Goal: Check status: Check status

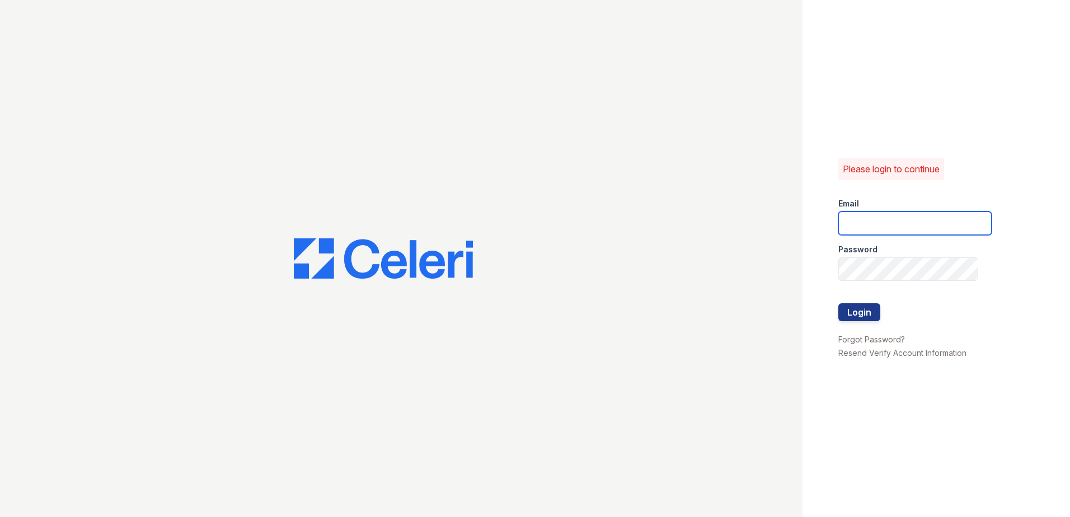
type input "[EMAIL_ADDRESS][DOMAIN_NAME]"
click at [965, 419] on div "Please login to continue Email LEstrada@trinity-pm.com Password Login Forgot Pa…" at bounding box center [935, 258] width 267 height 517
click at [870, 310] on button "Login" at bounding box center [859, 312] width 42 height 18
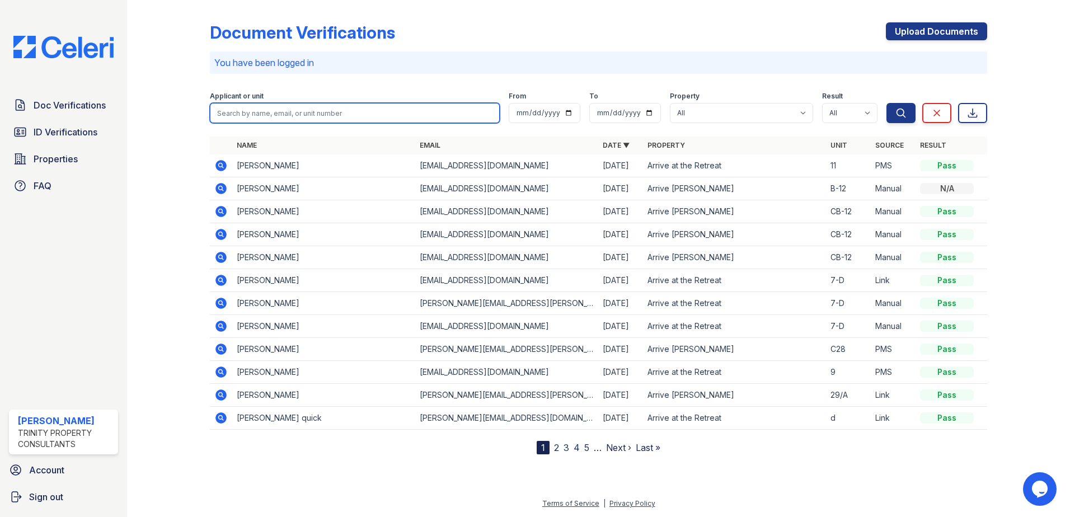
click at [327, 111] on input "search" at bounding box center [355, 113] width 290 height 20
type input "Patera"
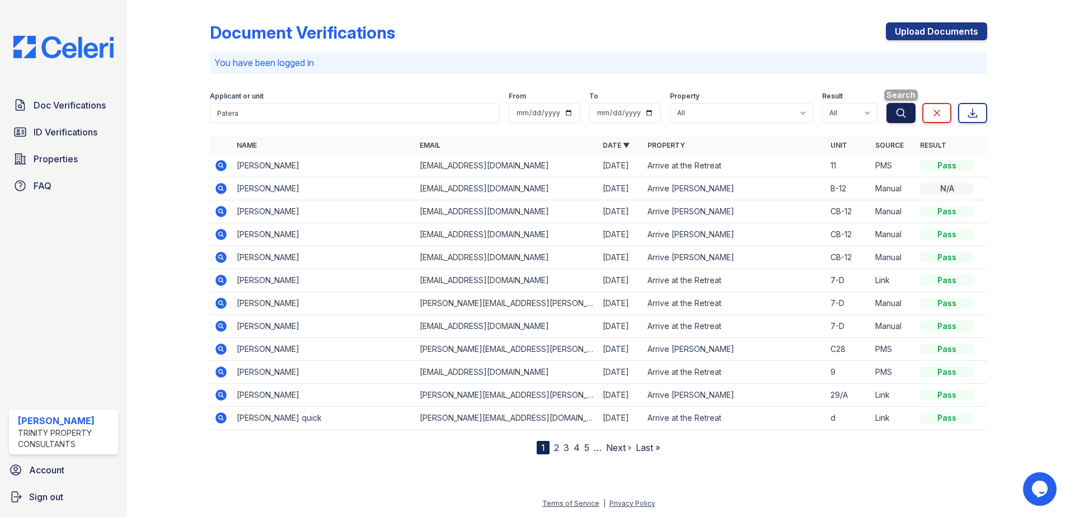
click at [897, 115] on icon "submit" at bounding box center [901, 113] width 8 height 8
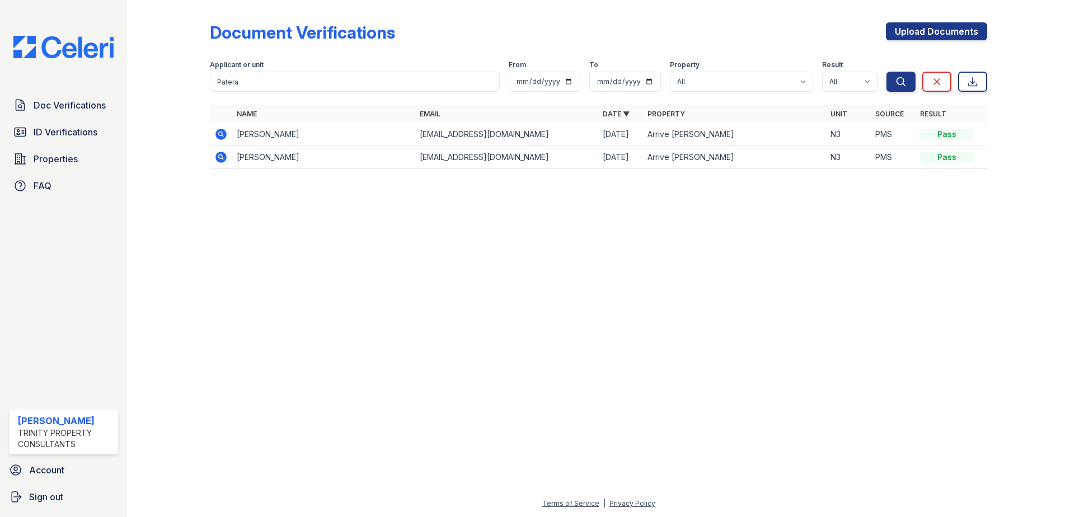
click at [220, 155] on icon at bounding box center [220, 156] width 13 height 13
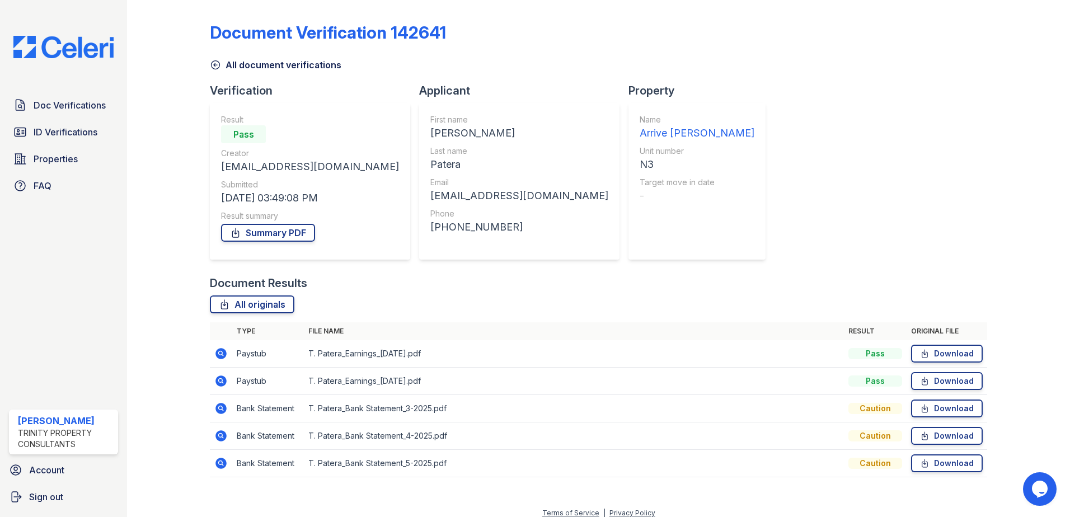
scroll to position [10, 0]
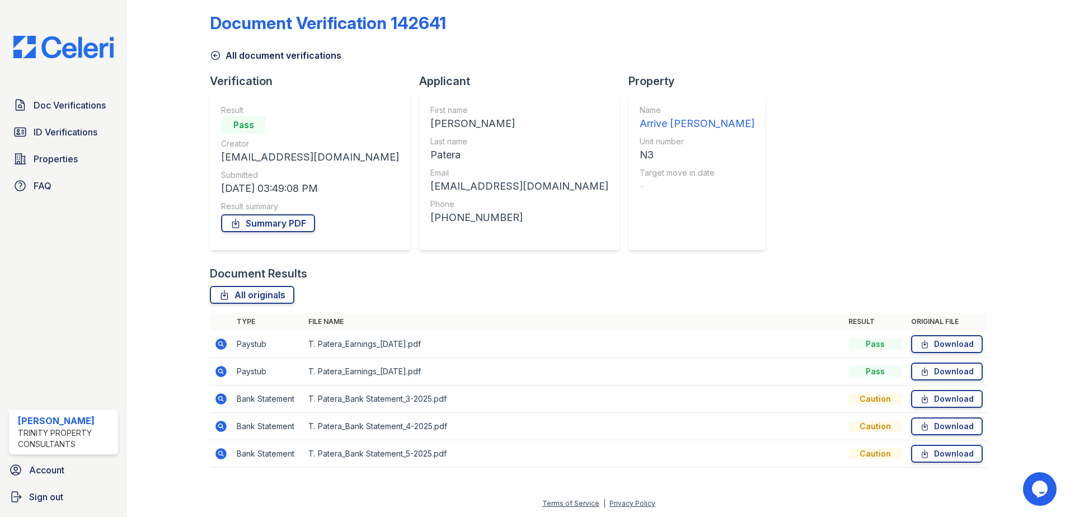
drag, startPoint x: 219, startPoint y: 399, endPoint x: 246, endPoint y: 393, distance: 27.4
click at [219, 399] on icon at bounding box center [220, 398] width 3 height 3
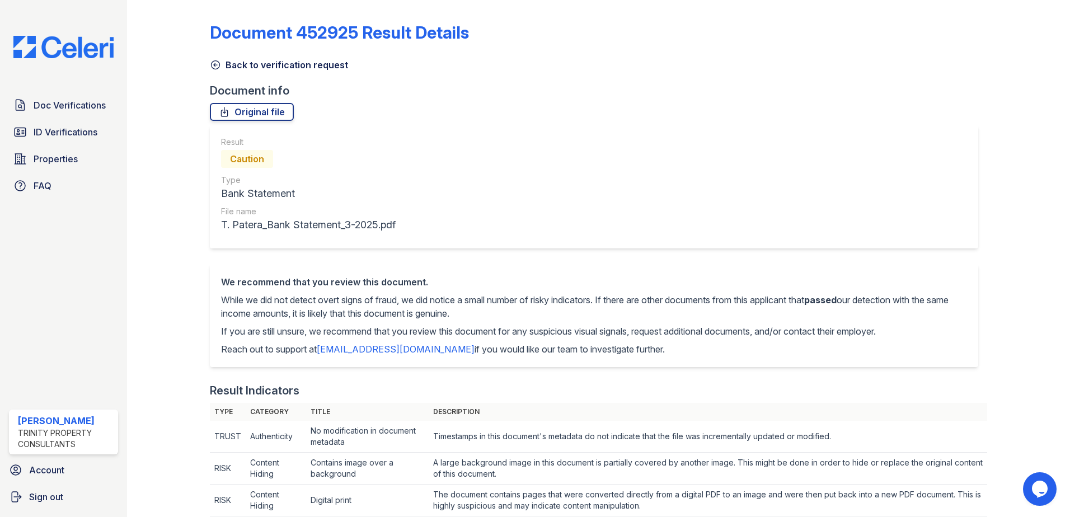
drag, startPoint x: 496, startPoint y: 106, endPoint x: 402, endPoint y: 63, distance: 103.1
click at [496, 106] on div "Original file" at bounding box center [598, 112] width 777 height 18
click at [58, 106] on span "Doc Verifications" at bounding box center [70, 104] width 72 height 13
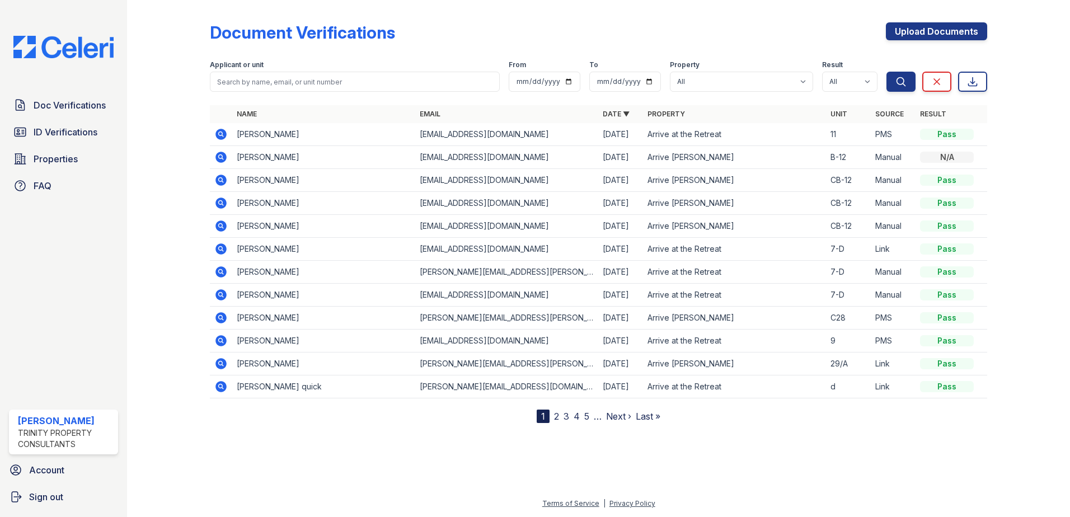
click at [274, 94] on form "Applicant or unit From To Property All Arrive at the Retreat Arrive Laurie Lane…" at bounding box center [598, 73] width 777 height 45
click at [332, 78] on input "search" at bounding box center [355, 82] width 290 height 20
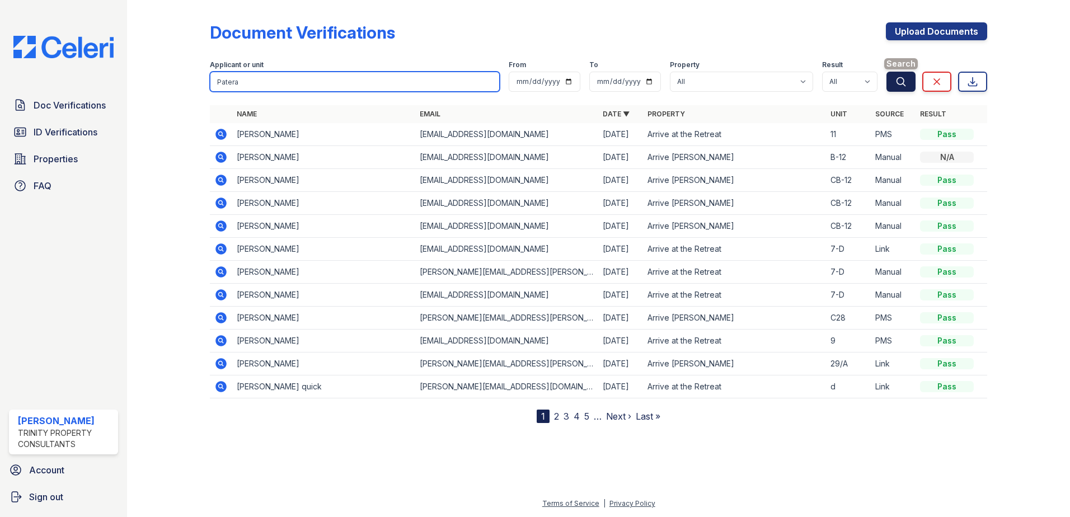
type input "Patera"
click at [896, 82] on icon "submit" at bounding box center [900, 81] width 11 height 11
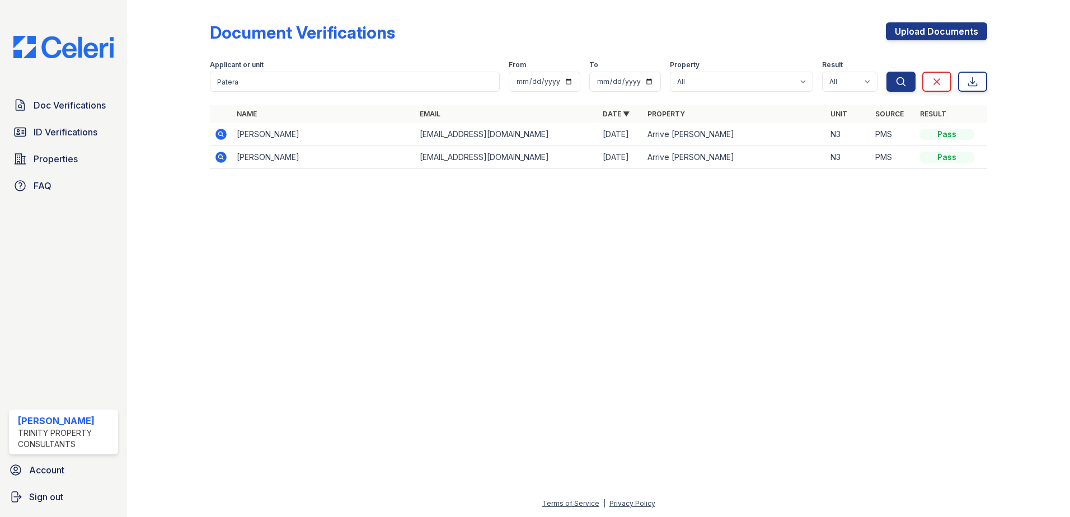
click at [219, 157] on icon at bounding box center [220, 156] width 13 height 13
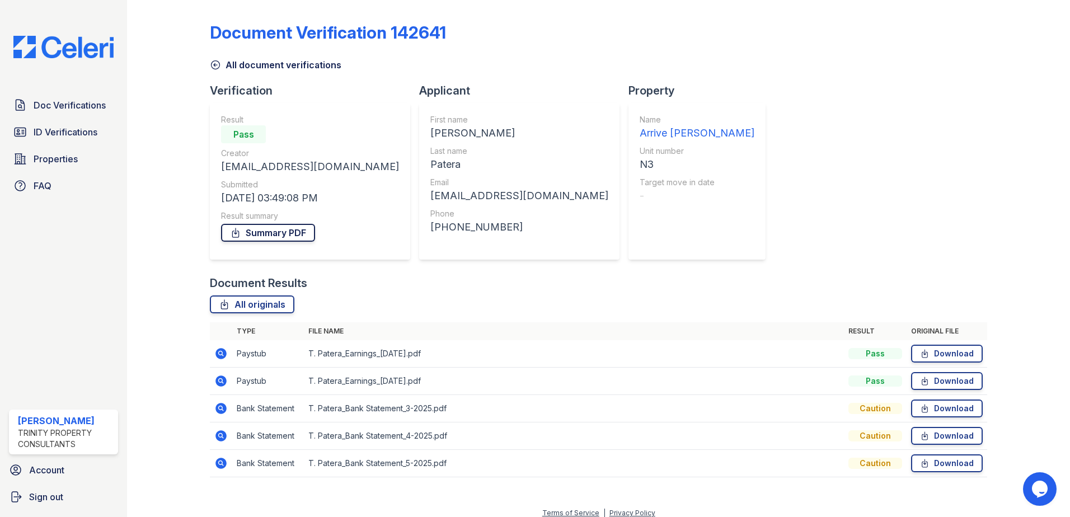
click at [288, 234] on link "Summary PDF" at bounding box center [268, 233] width 94 height 18
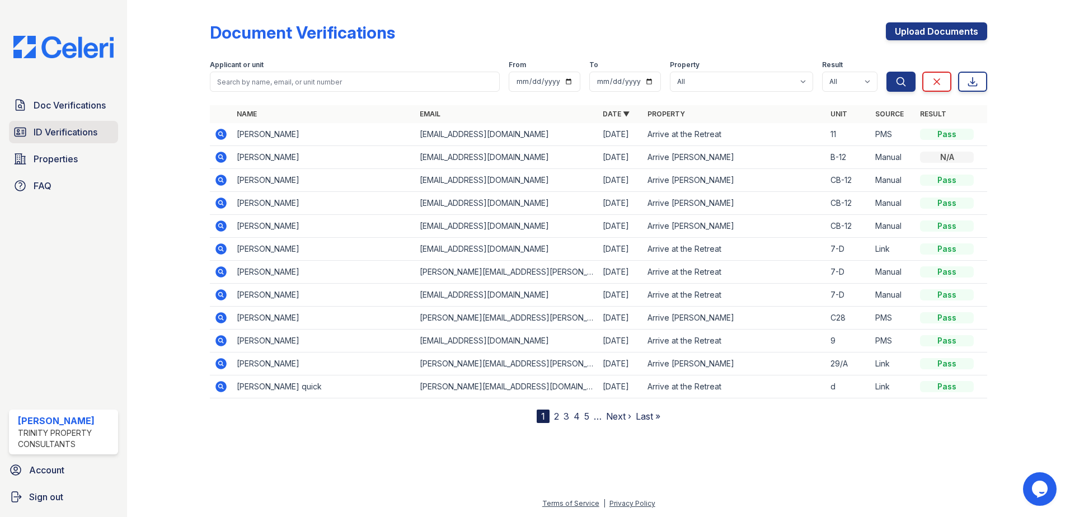
click at [54, 131] on span "ID Verifications" at bounding box center [66, 131] width 64 height 13
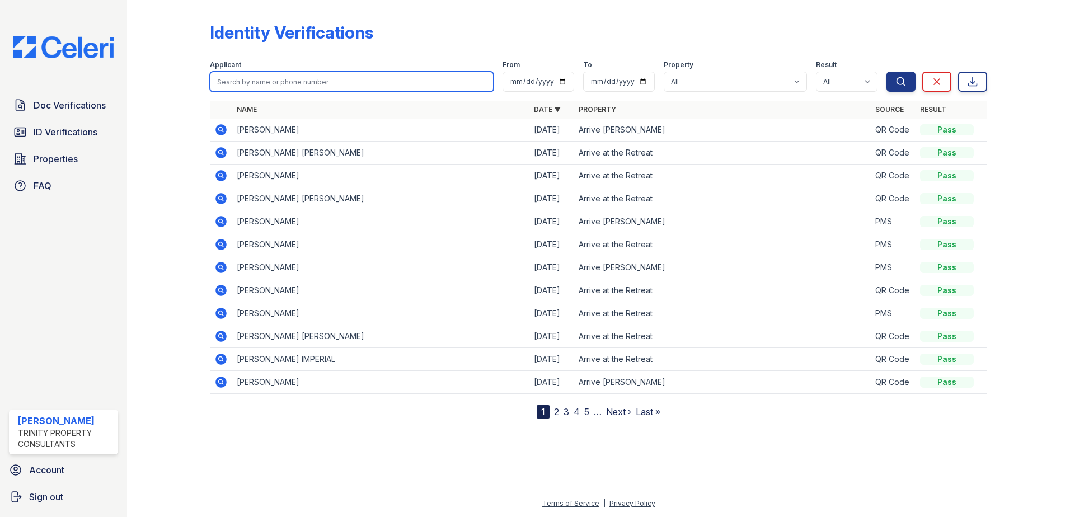
click at [341, 83] on input "search" at bounding box center [352, 82] width 284 height 20
type input "Patera"
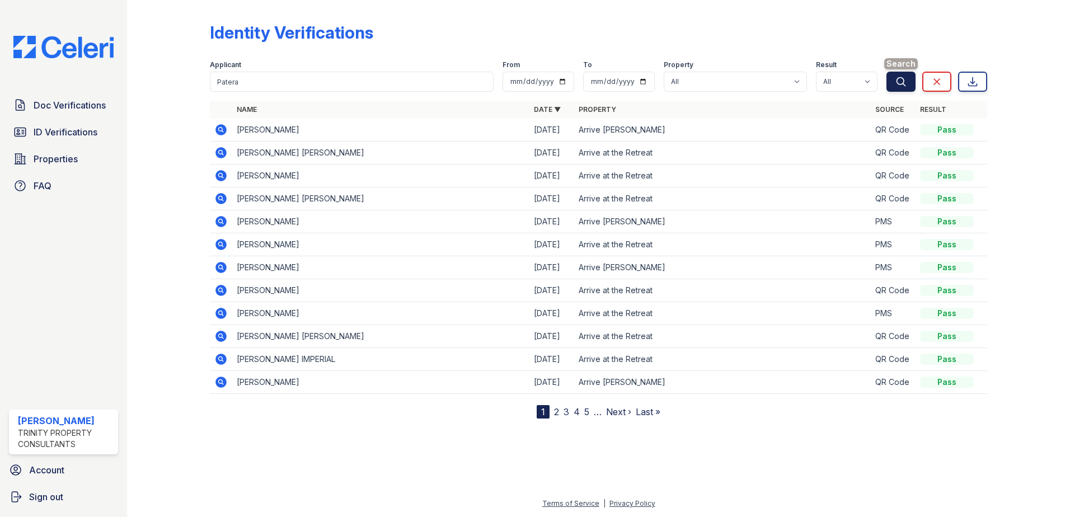
click at [894, 80] on button "Search" at bounding box center [900, 82] width 29 height 20
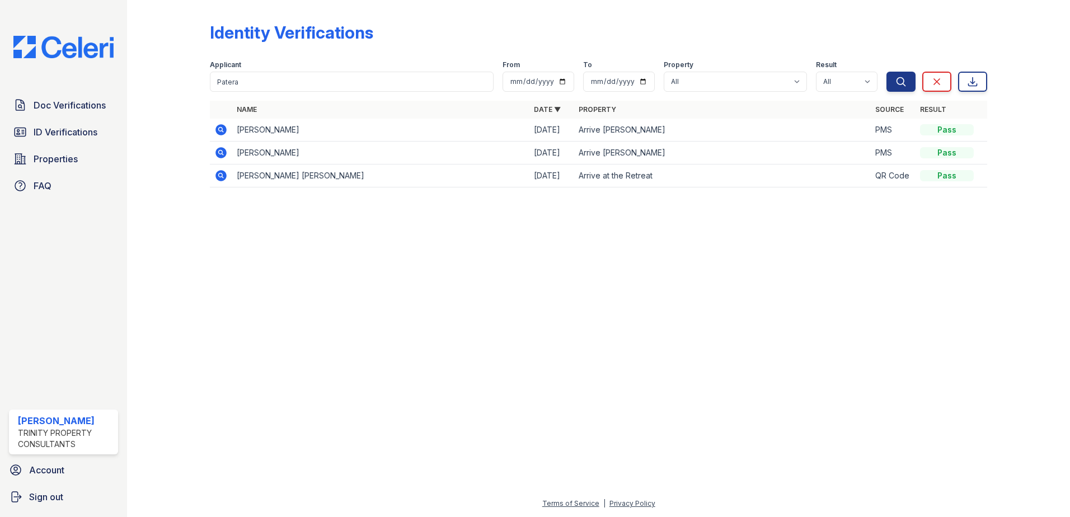
click at [222, 151] on icon at bounding box center [220, 152] width 13 height 13
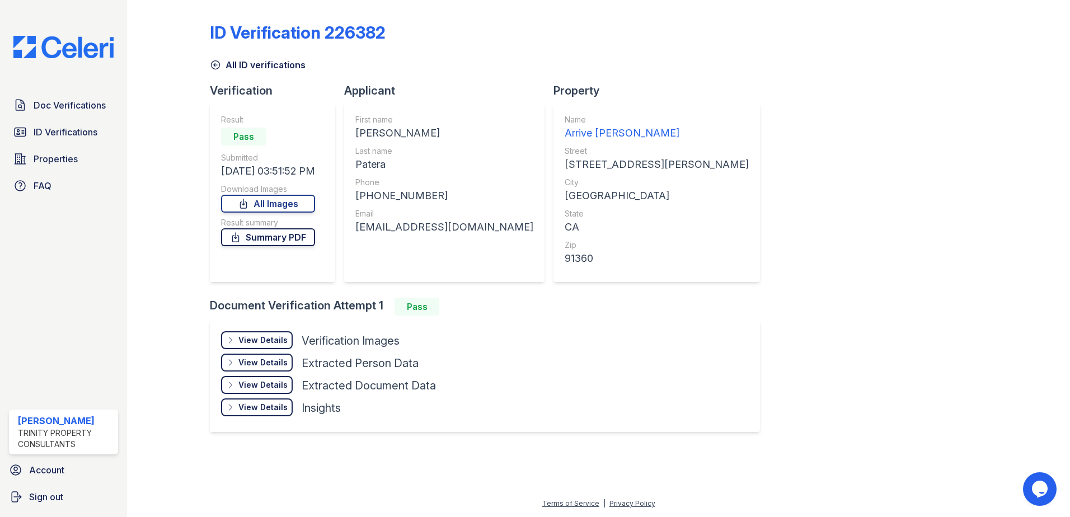
click at [312, 234] on link "Summary PDF" at bounding box center [268, 237] width 94 height 18
